Goal: Information Seeking & Learning: Learn about a topic

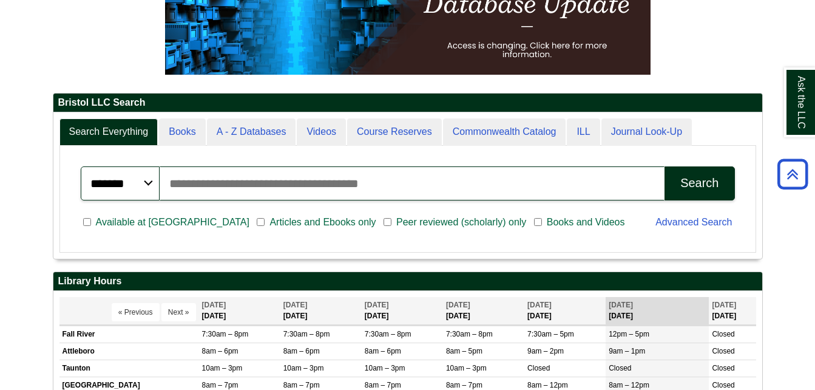
scroll to position [198, 0]
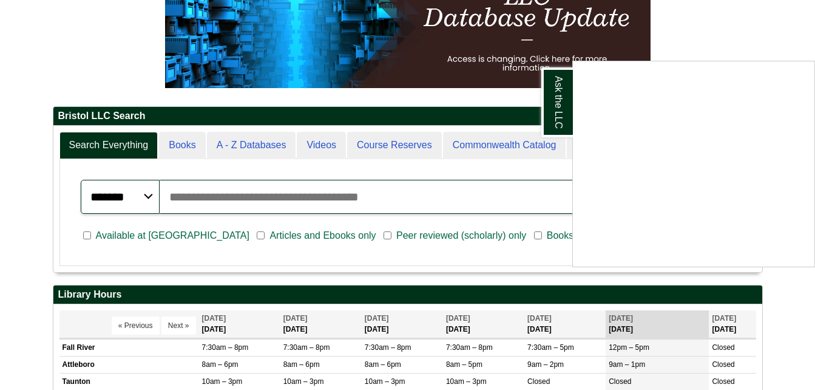
click at [500, 271] on div "Ask the LLC" at bounding box center [407, 195] width 815 height 390
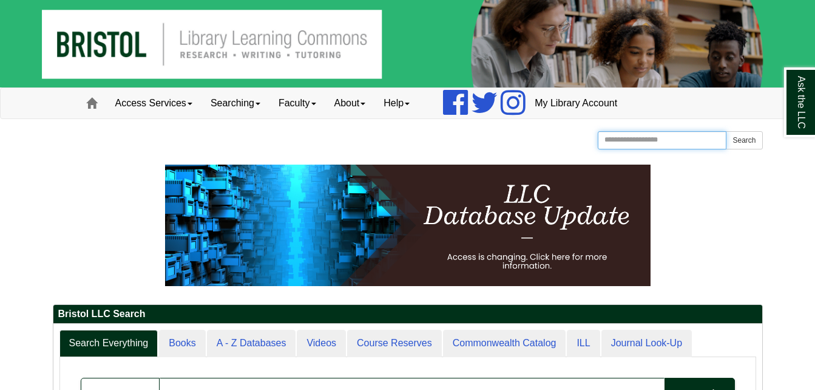
click at [679, 140] on input "Search the Website" at bounding box center [662, 140] width 129 height 18
click at [676, 142] on input "***" at bounding box center [662, 140] width 129 height 18
type input "**********"
click at [742, 137] on button "Search" at bounding box center [744, 140] width 36 height 18
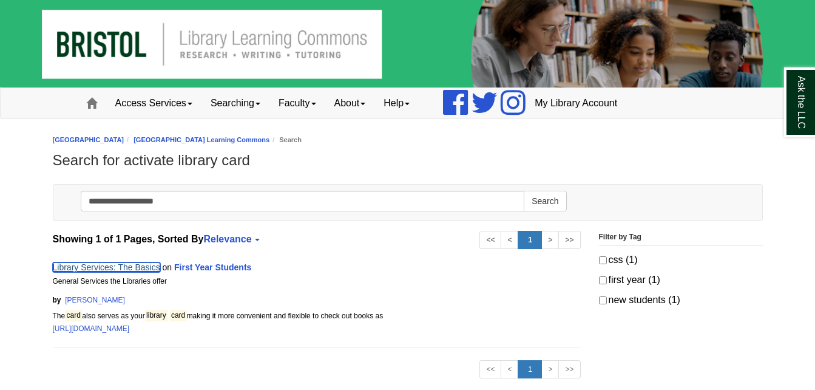
click at [81, 267] on link "Library Services: The Basics" at bounding box center [106, 267] width 107 height 10
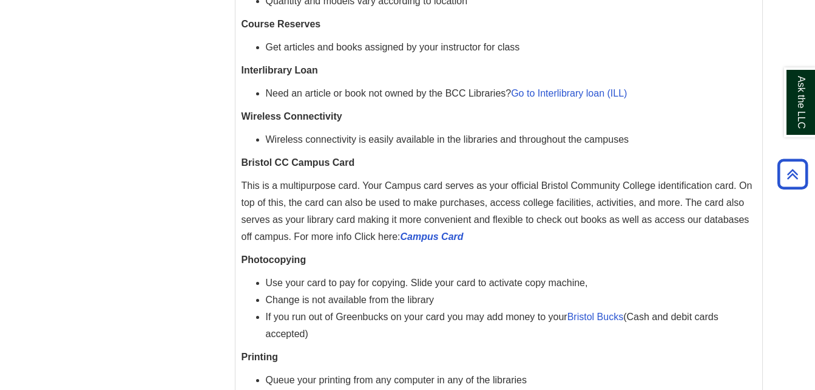
scroll to position [742, 0]
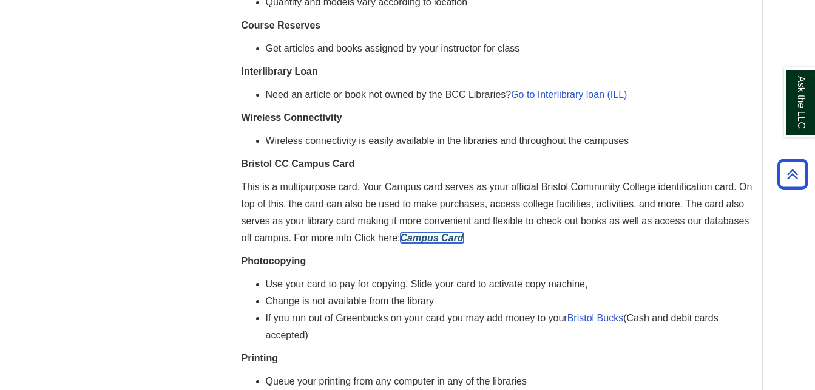
click at [447, 239] on icon "Campus Card" at bounding box center [432, 237] width 63 height 10
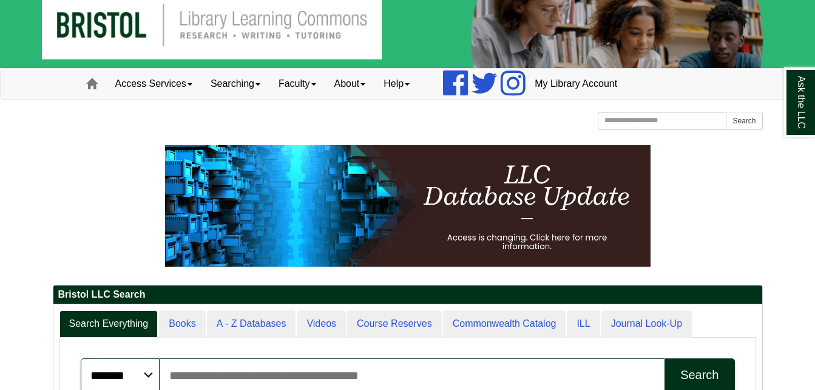
scroll to position [24, 0]
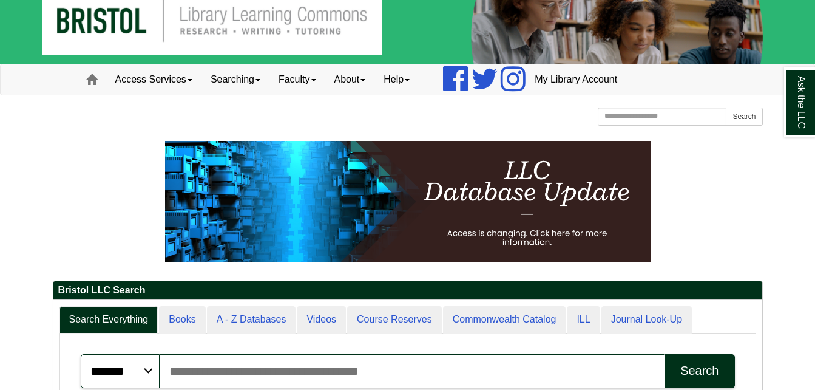
click at [172, 79] on link "Access Services" at bounding box center [153, 79] width 95 height 30
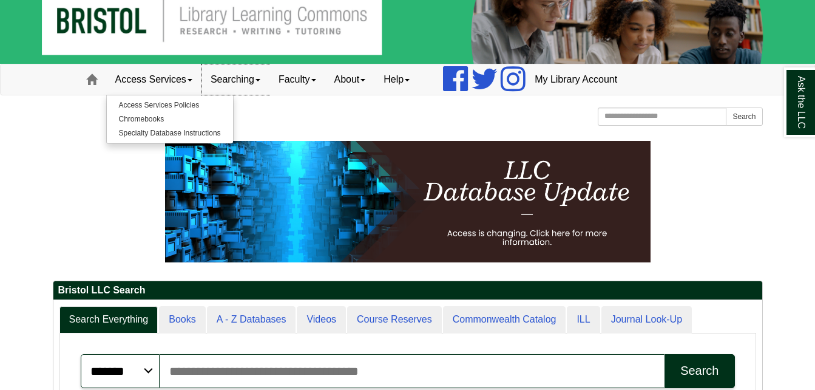
click at [235, 84] on link "Searching" at bounding box center [236, 79] width 68 height 30
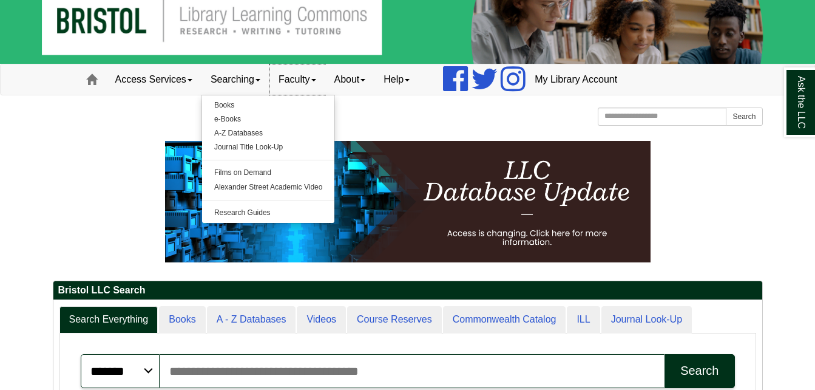
click at [321, 83] on link "Faculty" at bounding box center [298, 79] width 56 height 30
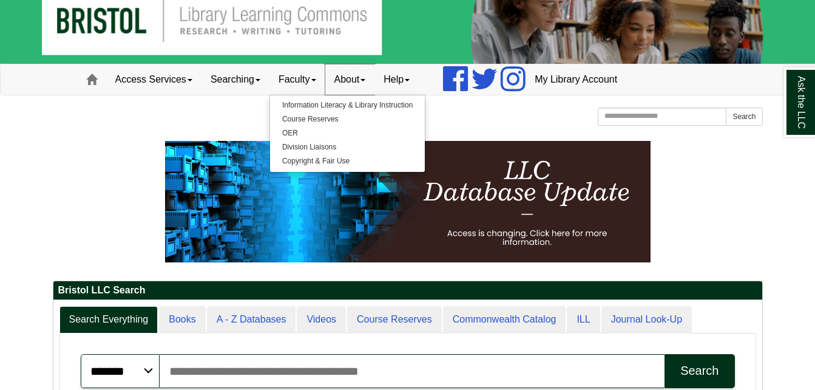
click at [367, 83] on link "About" at bounding box center [350, 79] width 50 height 30
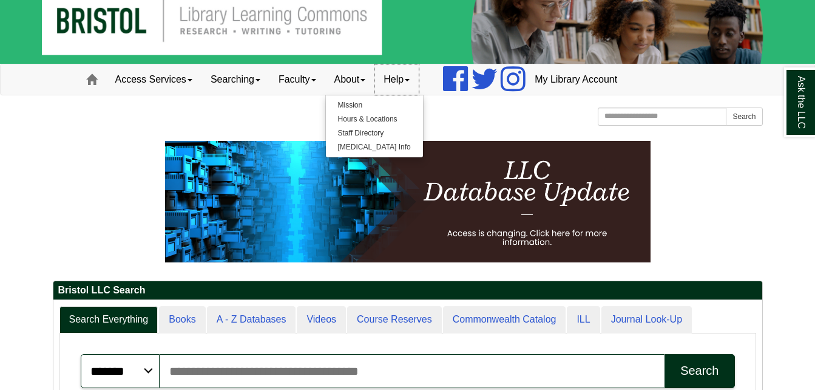
click at [413, 84] on link "Help" at bounding box center [397, 79] width 44 height 30
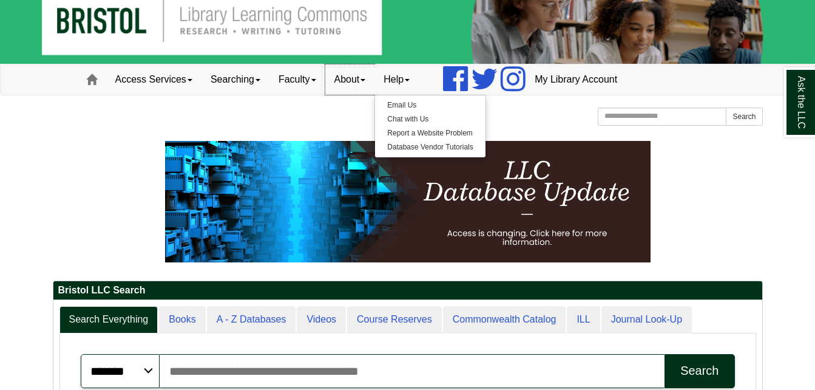
click at [345, 85] on link "About" at bounding box center [350, 79] width 50 height 30
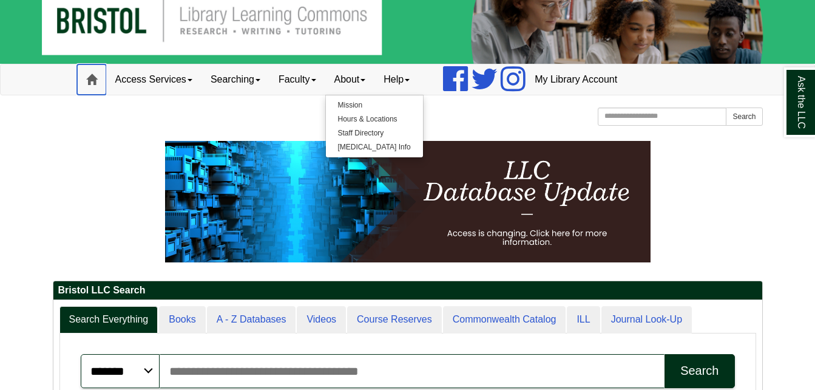
click at [94, 92] on link "Home" at bounding box center [91, 79] width 29 height 30
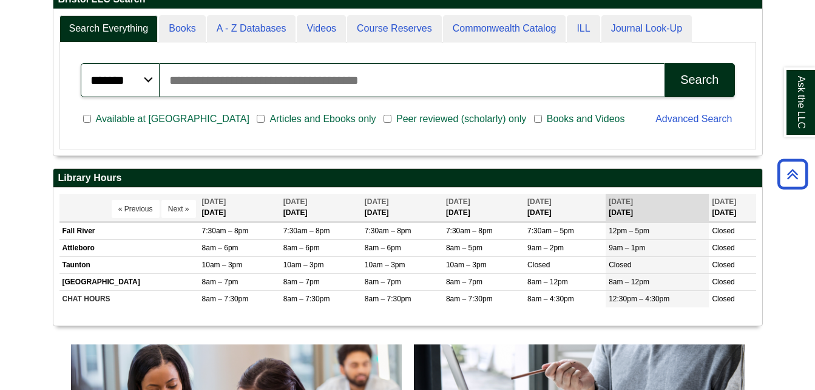
scroll to position [315, 0]
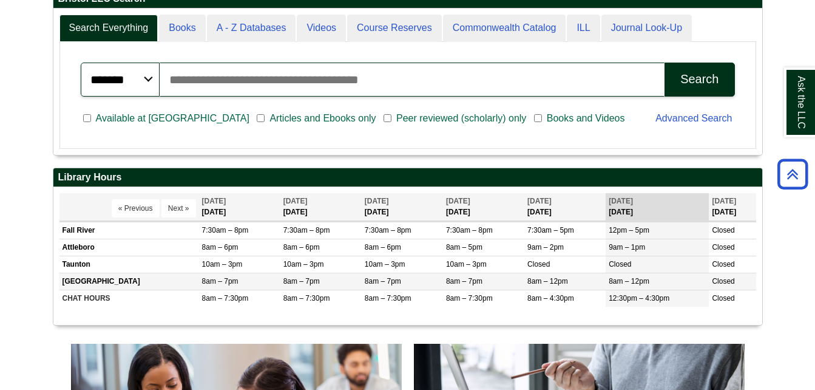
click at [72, 282] on td "[GEOGRAPHIC_DATA]" at bounding box center [129, 281] width 140 height 17
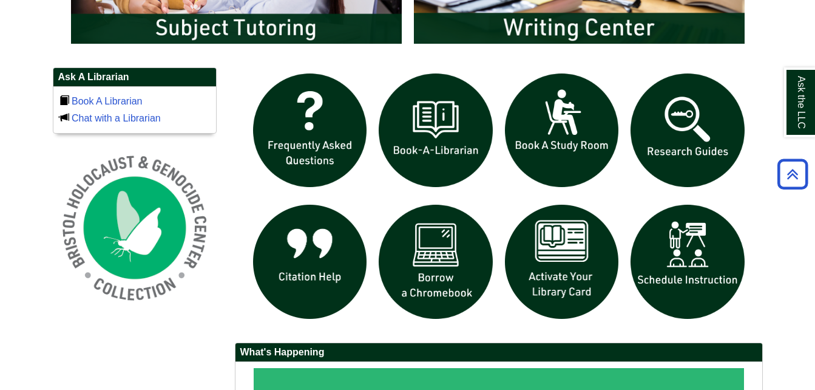
scroll to position [795, 0]
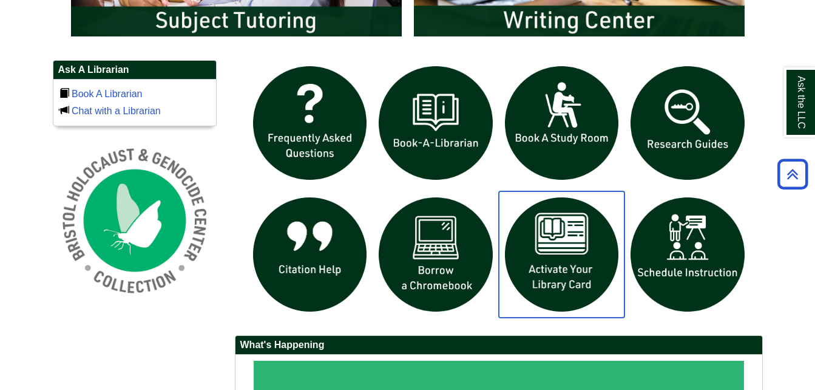
click at [575, 269] on img "slideshow" at bounding box center [562, 254] width 126 height 126
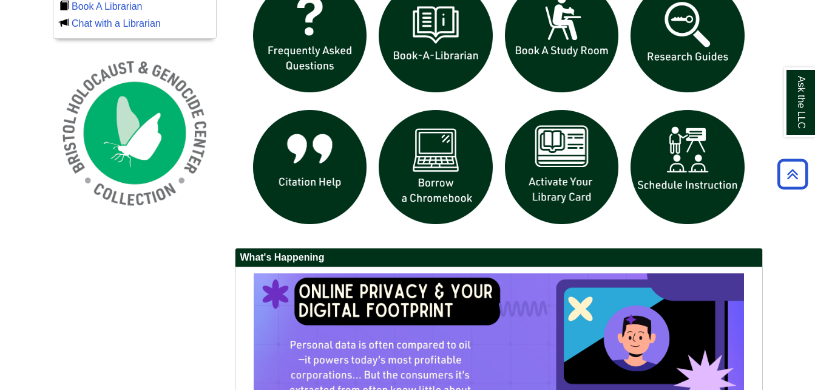
scroll to position [840, 0]
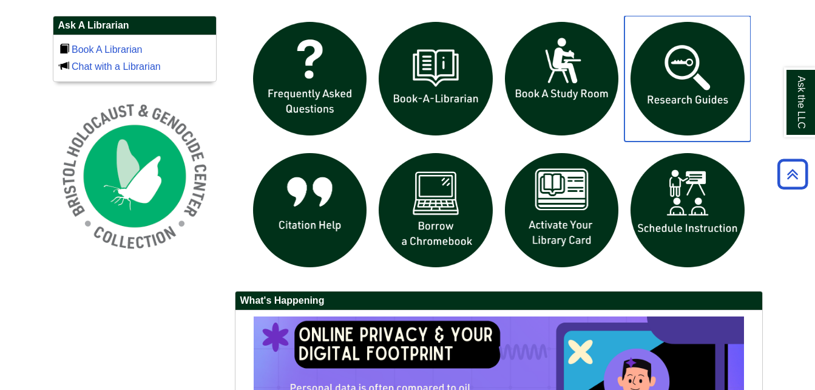
click at [706, 105] on img "slideshow" at bounding box center [688, 79] width 126 height 126
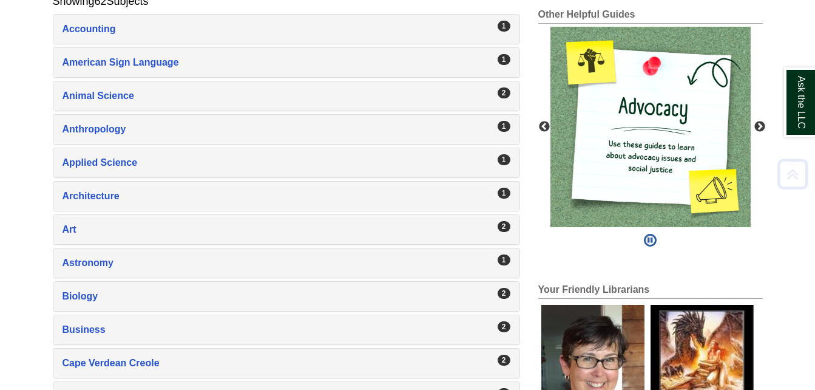
scroll to position [258, 0]
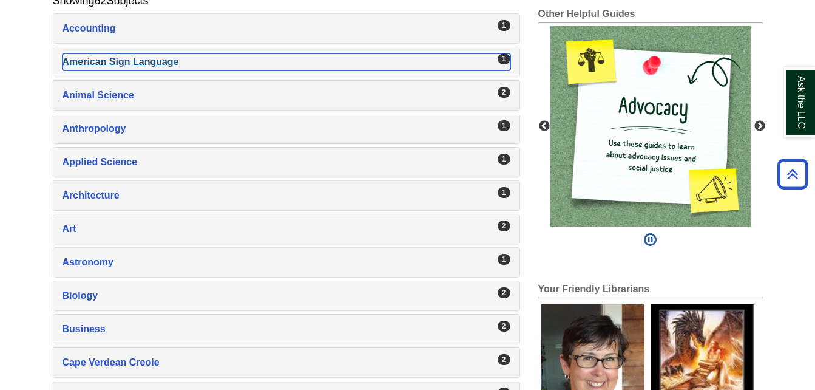
click at [493, 60] on div "American Sign Language , 1 guides" at bounding box center [287, 61] width 448 height 17
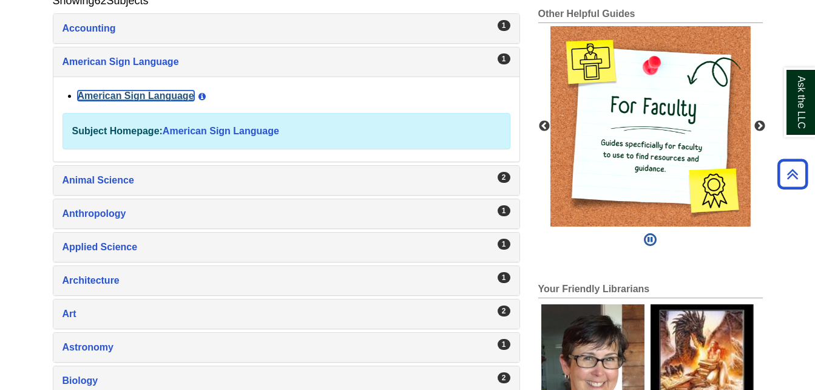
click at [147, 95] on link "American Sign Language" at bounding box center [136, 95] width 117 height 10
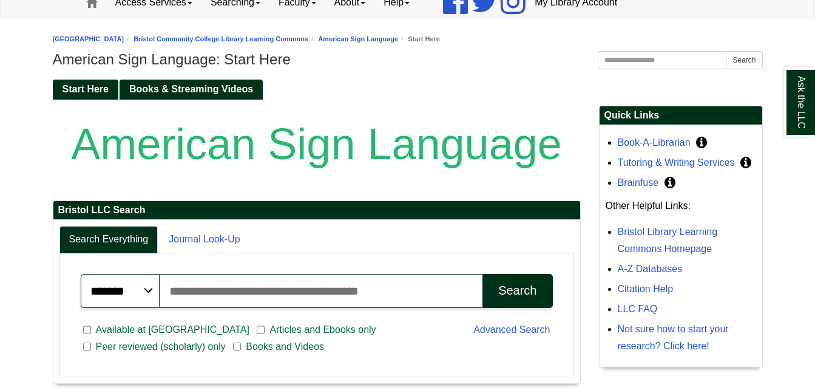
scroll to position [105, 0]
